Goal: Task Accomplishment & Management: Manage account settings

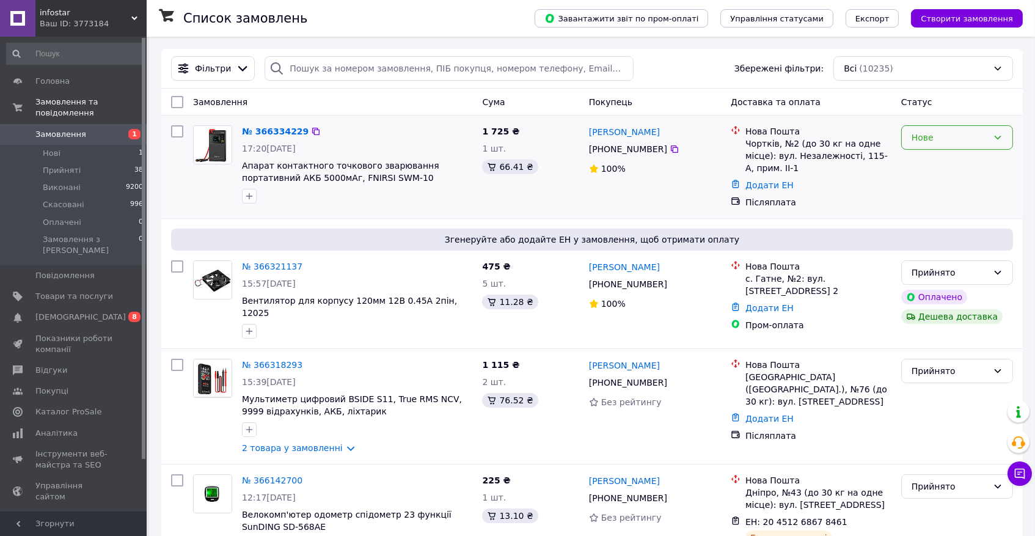
click at [936, 140] on div "Нове" at bounding box center [950, 137] width 76 height 13
click at [931, 167] on li "Прийнято" at bounding box center [957, 164] width 111 height 22
click at [921, 70] on div "Всі (10235)" at bounding box center [924, 68] width 180 height 24
click at [78, 124] on link "Замовлення 1" at bounding box center [75, 134] width 150 height 21
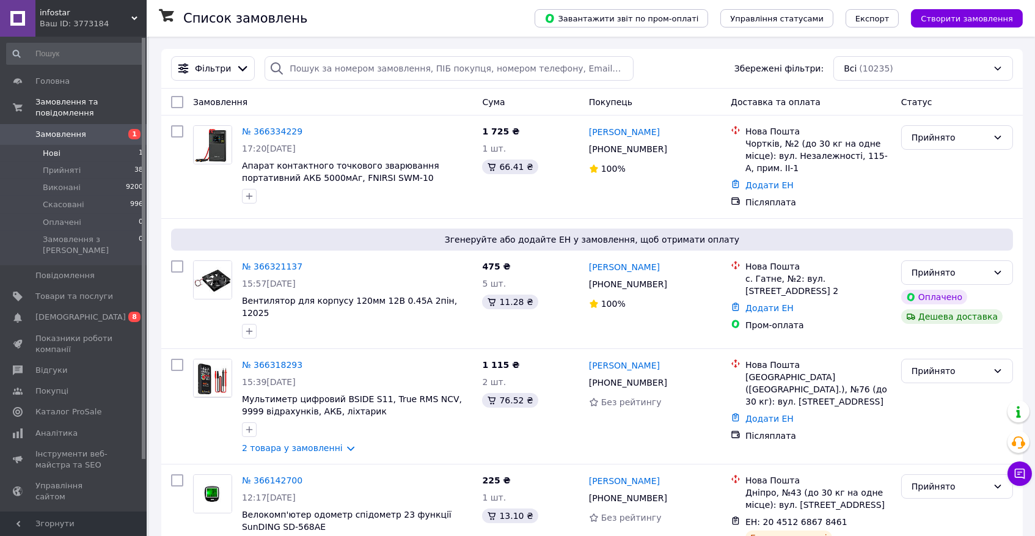
click at [56, 152] on span "Нові" at bounding box center [52, 153] width 18 height 11
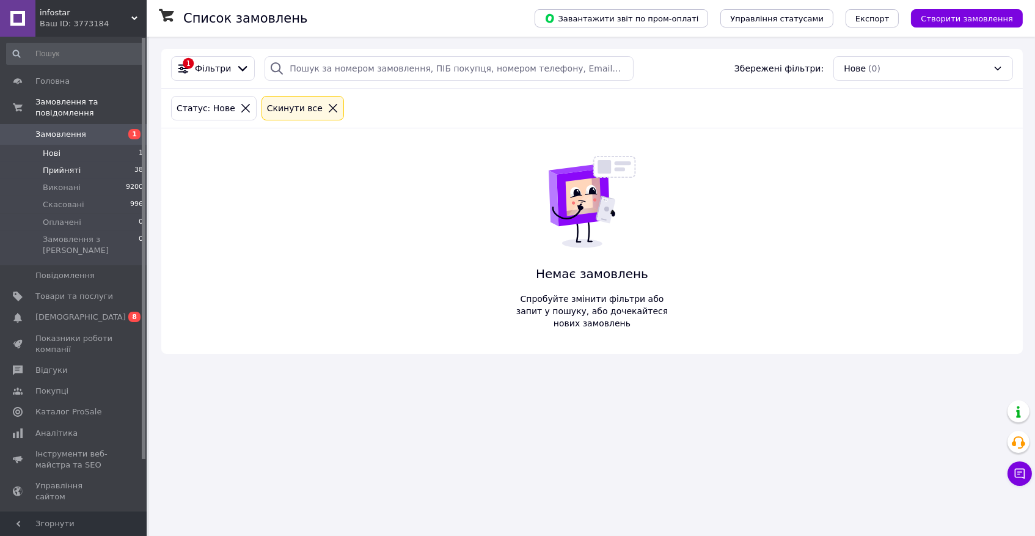
click at [76, 170] on span "Прийняті" at bounding box center [62, 170] width 38 height 11
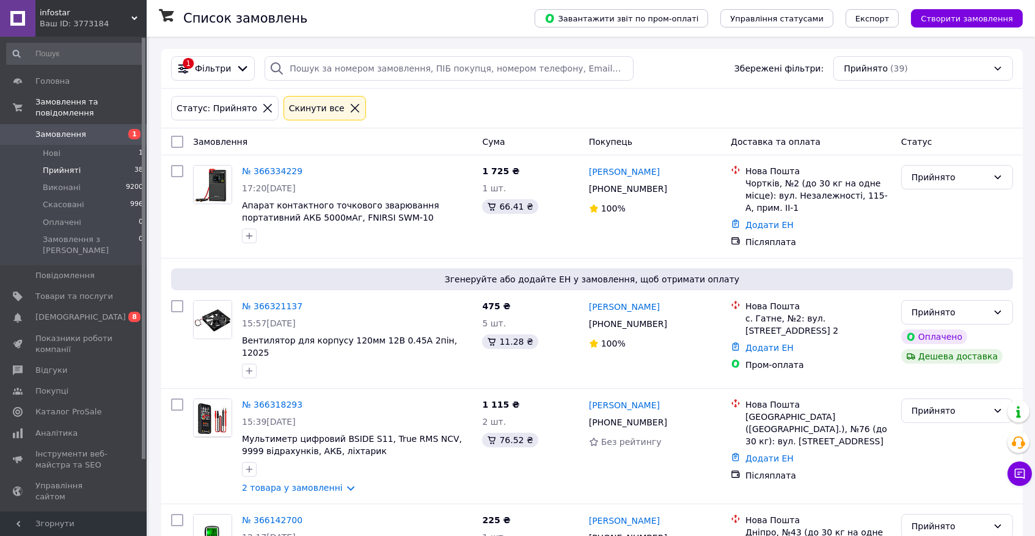
click at [79, 131] on span "Замовлення" at bounding box center [60, 134] width 51 height 11
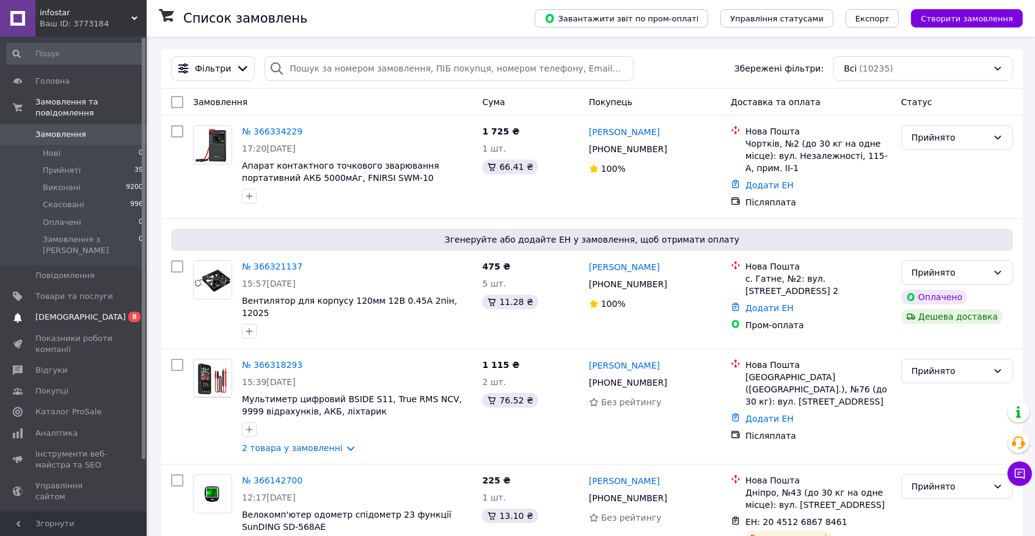
click at [51, 312] on span "[DEMOGRAPHIC_DATA]" at bounding box center [80, 317] width 90 height 11
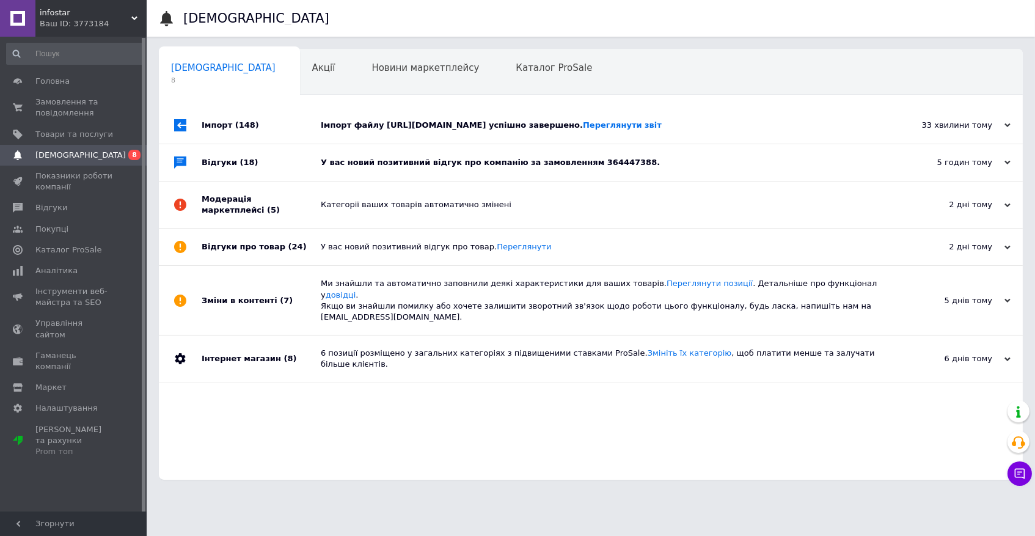
click at [408, 166] on div "У вас новий позитивний відгук про компанію за замовленням 364447388." at bounding box center [605, 162] width 568 height 11
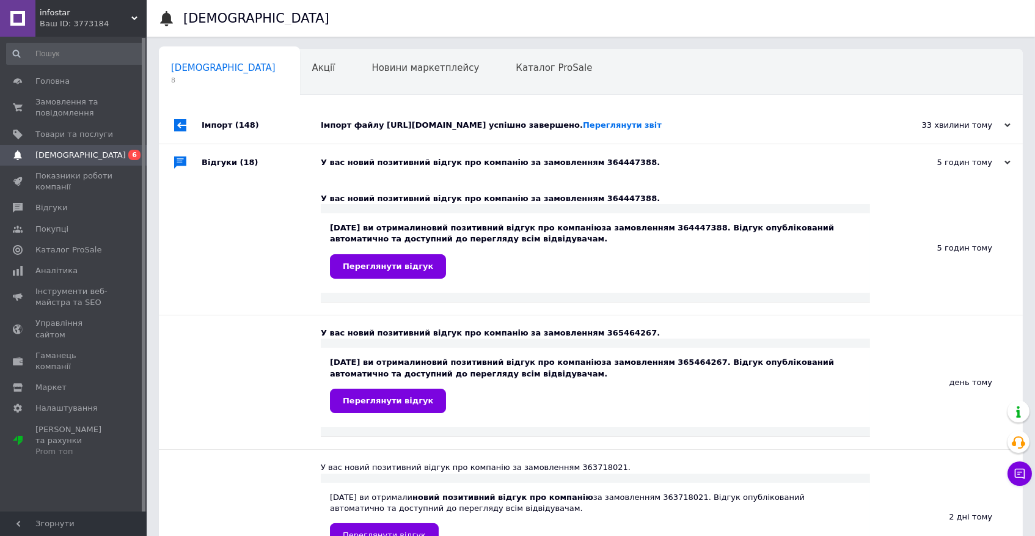
click at [389, 125] on div "Імпорт файлу https://b2b.fd24.info/fd24_prom.xml успішно завершено. Переглянути…" at bounding box center [605, 125] width 568 height 11
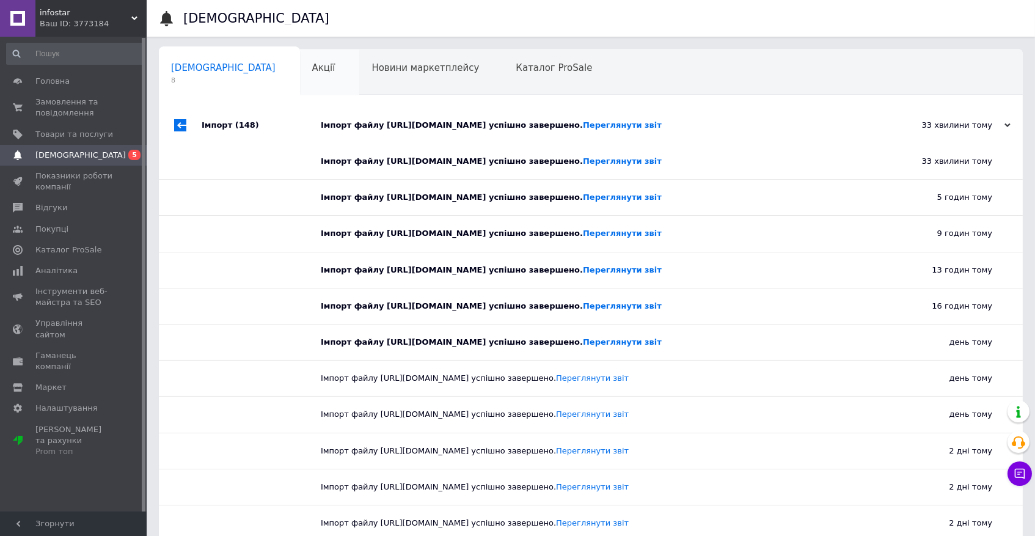
click at [312, 66] on span "Акції" at bounding box center [323, 67] width 23 height 11
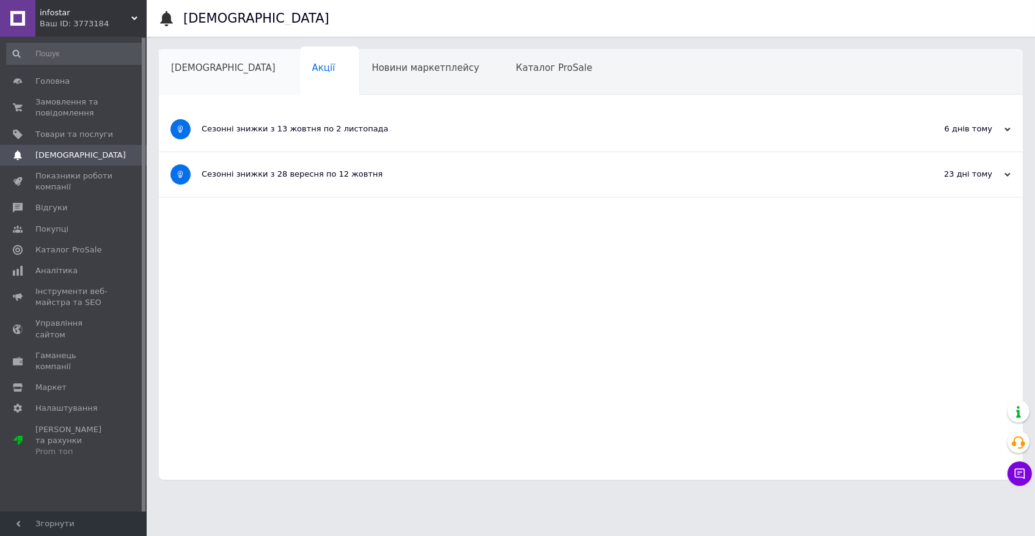
click at [221, 65] on span "[DEMOGRAPHIC_DATA]" at bounding box center [223, 67] width 105 height 11
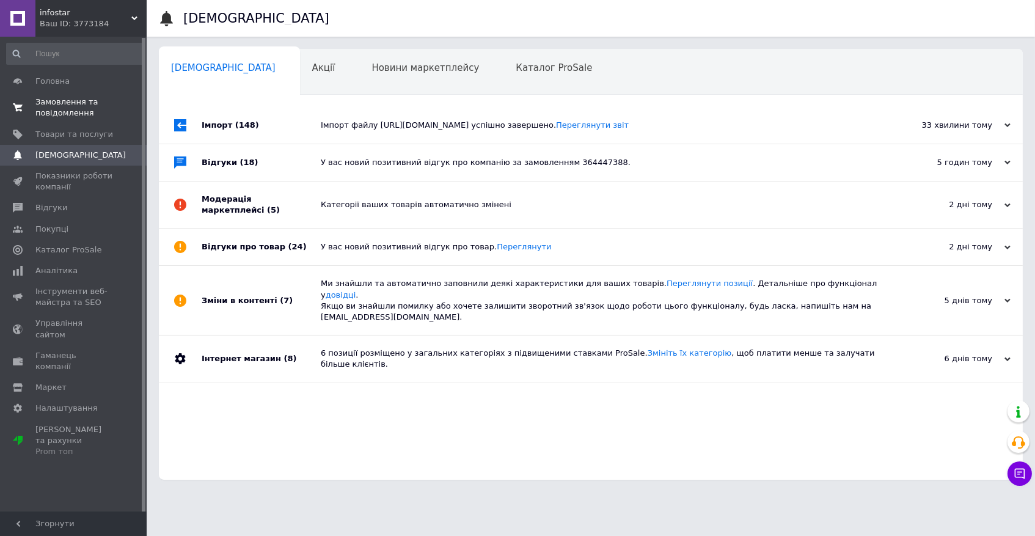
click at [73, 100] on span "Замовлення та повідомлення" at bounding box center [74, 108] width 78 height 22
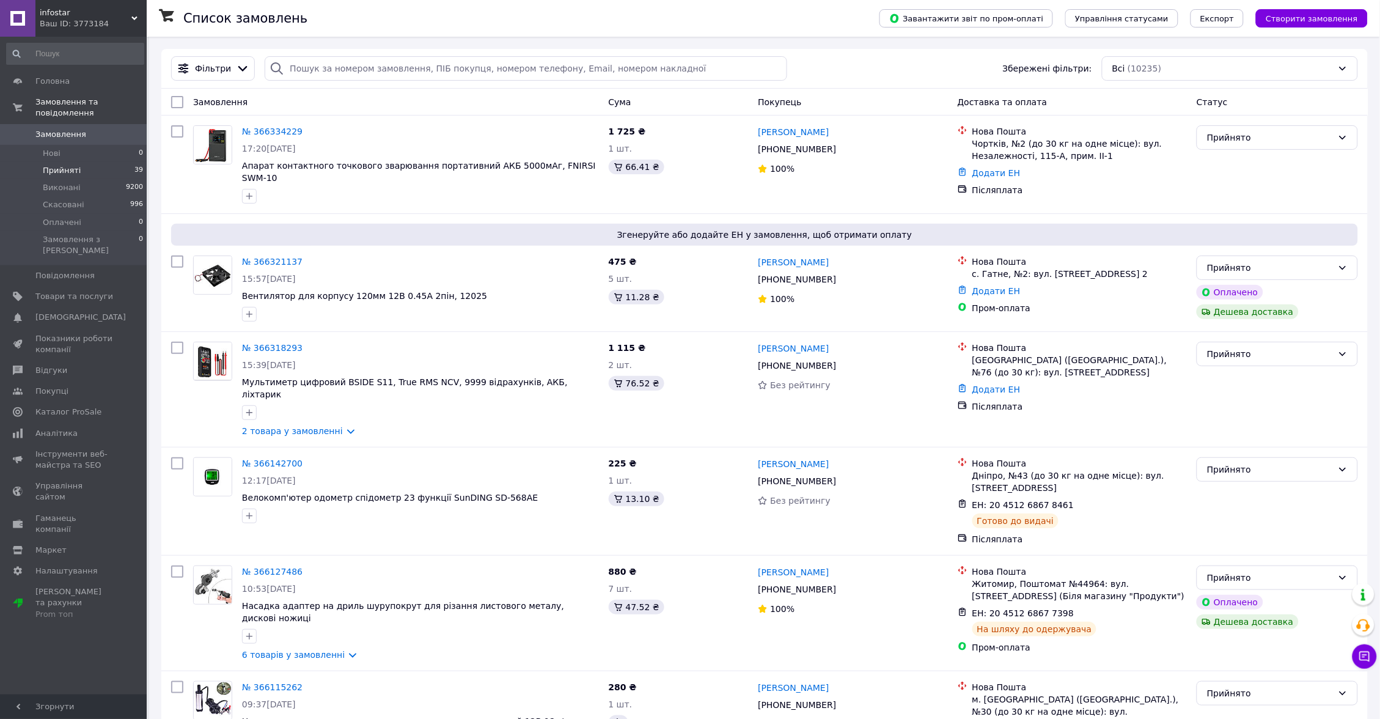
click at [44, 172] on span "Прийняті" at bounding box center [62, 170] width 38 height 11
